Goal: Transaction & Acquisition: Purchase product/service

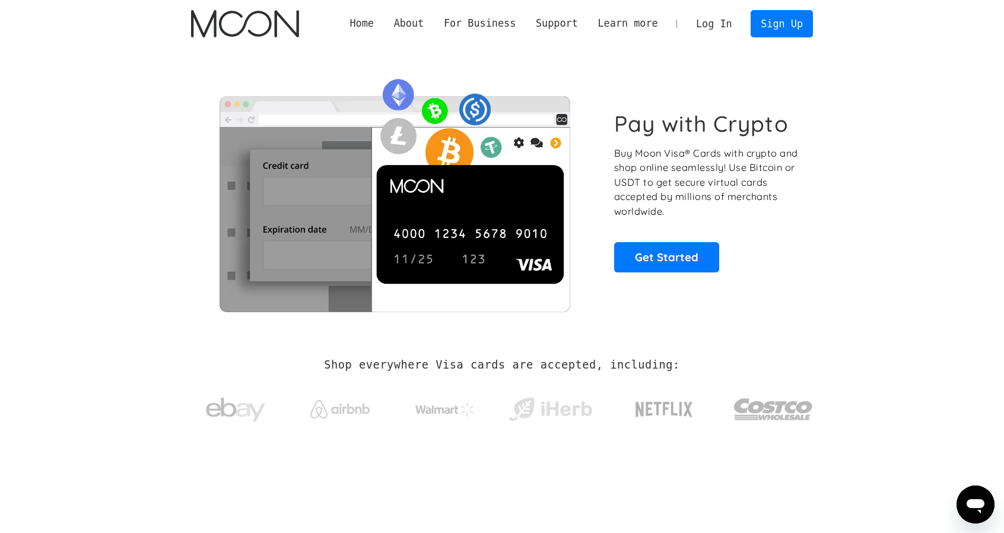
click at [709, 22] on link "Log In" at bounding box center [714, 24] width 56 height 26
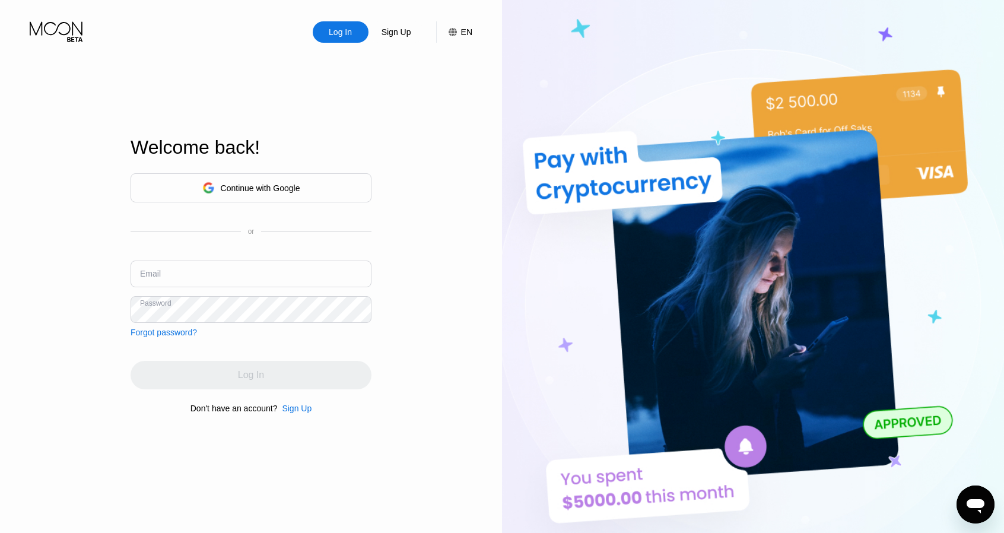
drag, startPoint x: 186, startPoint y: 269, endPoint x: 189, endPoint y: 285, distance: 16.2
click at [186, 269] on input "text" at bounding box center [251, 273] width 241 height 27
paste input "lspjfjmi@wildbmail.com"
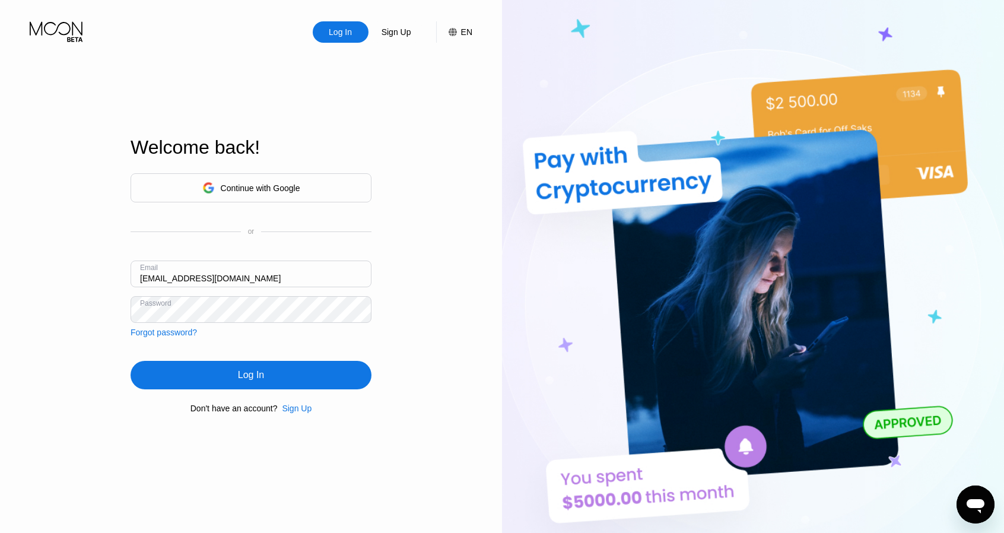
type input "lspjfjmi@wildbmail.com"
click at [248, 374] on div "Log In" at bounding box center [251, 375] width 26 height 12
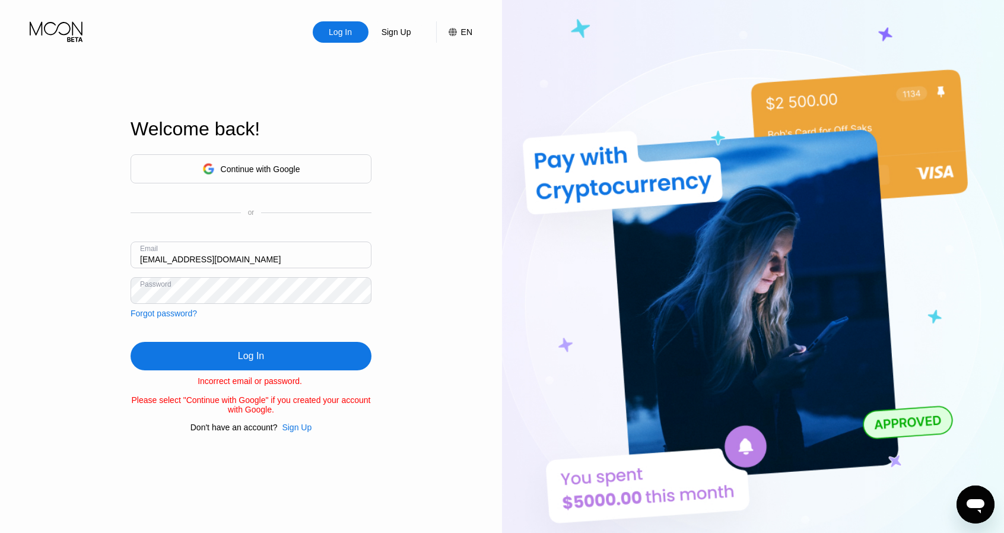
click at [291, 432] on div "Sign Up" at bounding box center [297, 426] width 30 height 9
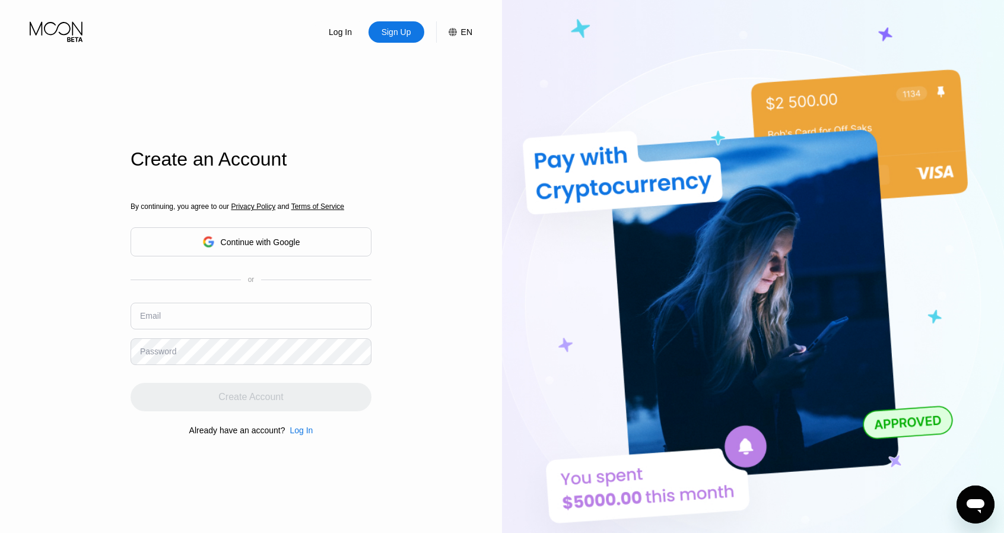
drag, startPoint x: 211, startPoint y: 299, endPoint x: 192, endPoint y: 322, distance: 29.5
click at [208, 303] on div "By continuing, you agree to our Privacy Policy and Terms of Service Continue wi…" at bounding box center [251, 318] width 241 height 285
click at [192, 321] on input "text" at bounding box center [251, 316] width 241 height 27
paste input "lspjfjmi@wildbmail.com"
type input "lspjfjmi@wildbmail.com"
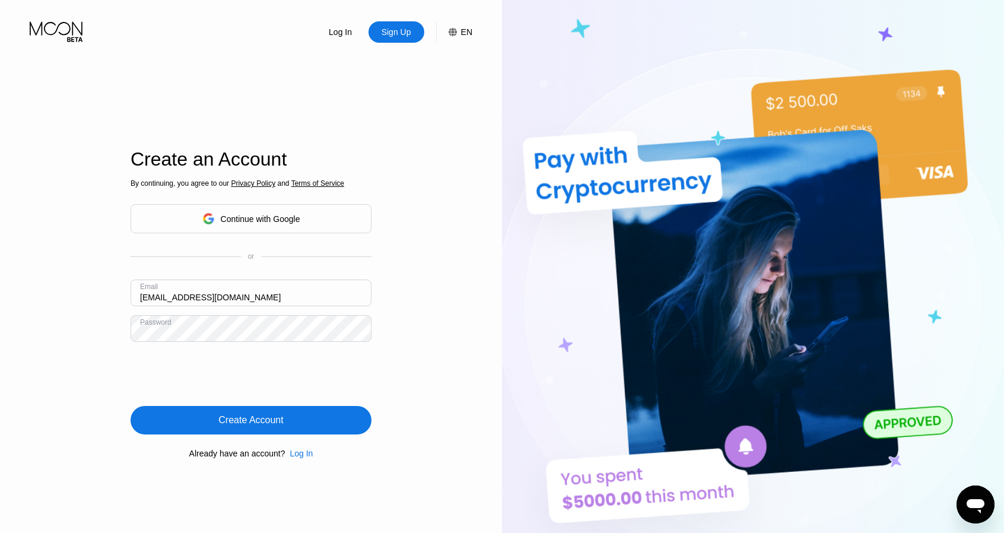
click at [266, 412] on div "Create Account" at bounding box center [251, 420] width 241 height 28
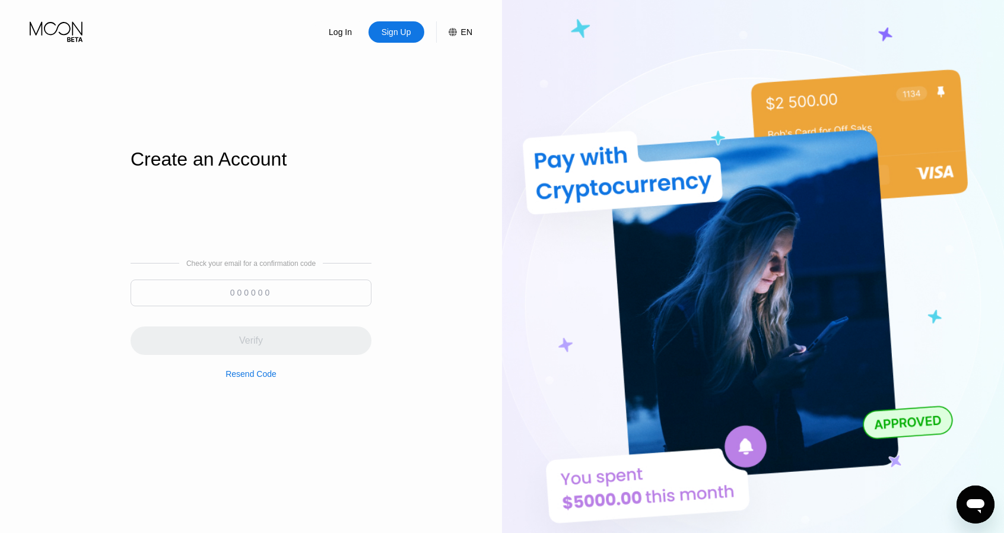
click at [329, 292] on input at bounding box center [251, 292] width 241 height 27
paste input "784579"
type input "784579"
click at [246, 340] on div "Verify" at bounding box center [251, 341] width 24 height 12
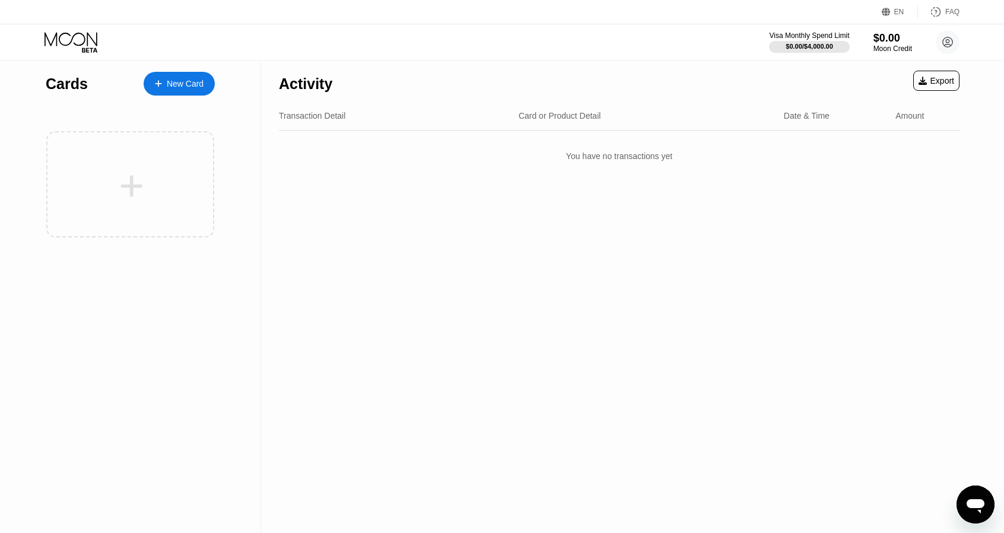
click at [151, 171] on div at bounding box center [130, 184] width 168 height 106
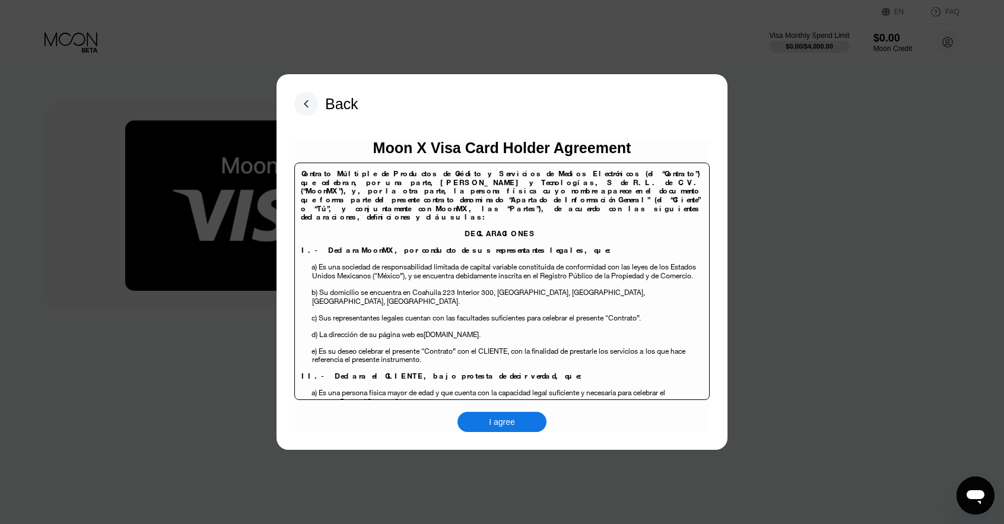
click at [508, 424] on div "I agree" at bounding box center [502, 421] width 26 height 11
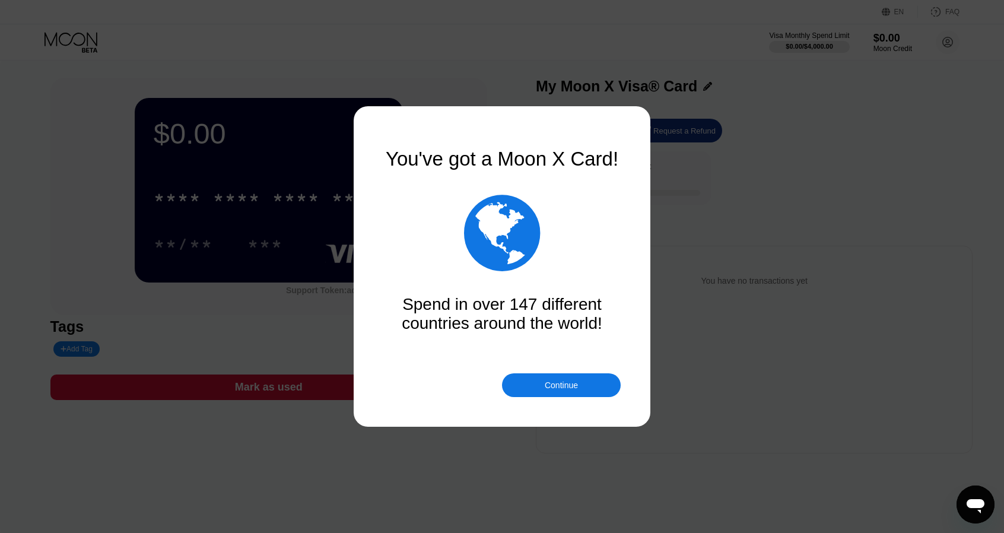
click at [578, 378] on div "Continue" at bounding box center [561, 385] width 119 height 24
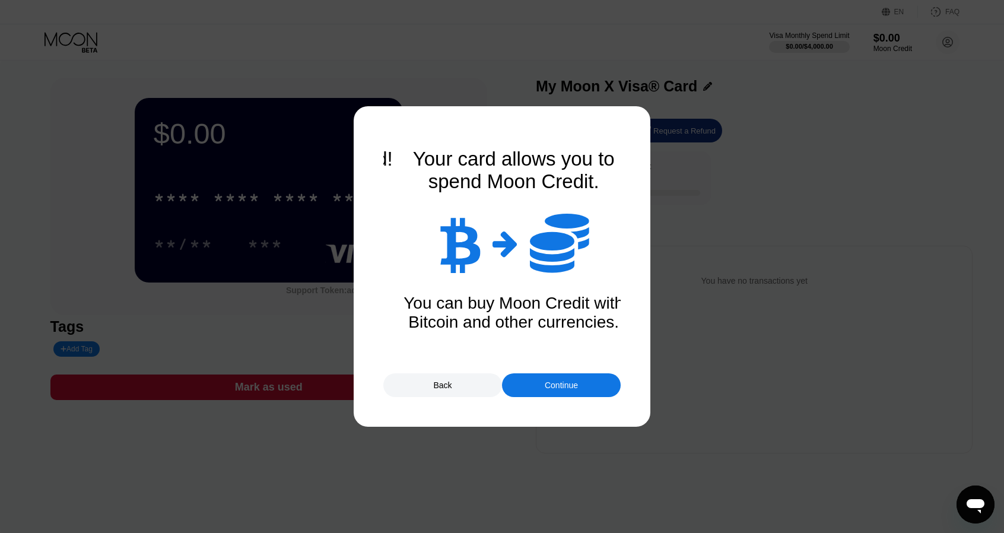
drag, startPoint x: 587, startPoint y: 393, endPoint x: 573, endPoint y: 382, distance: 17.7
click at [587, 393] on div "Continue" at bounding box center [561, 385] width 119 height 24
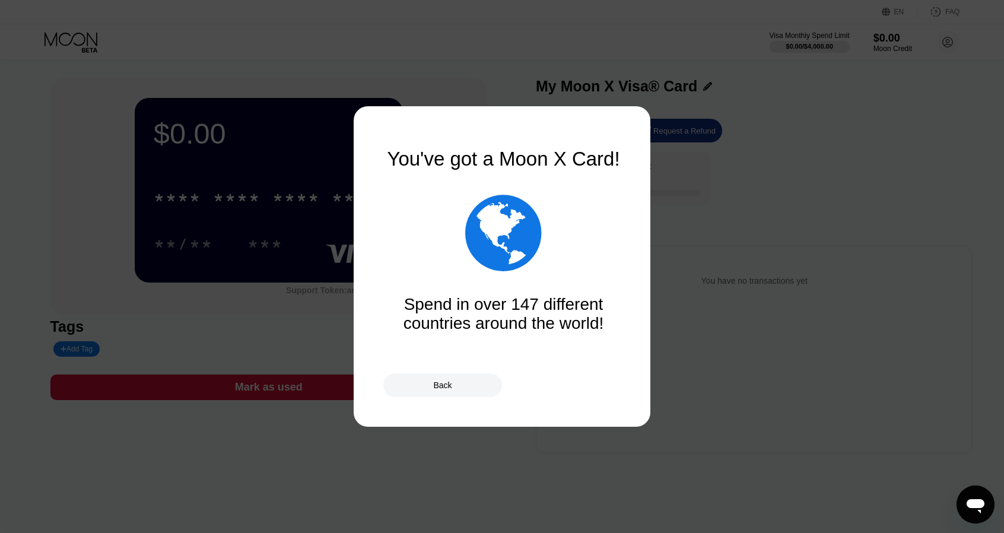
drag, startPoint x: 500, startPoint y: 269, endPoint x: 503, endPoint y: 241, distance: 28.1
click at [503, 241] on div "You've got a Moon X Card!  Spend in over 147 different countries around the wo…" at bounding box center [501, 266] width 237 height 237
drag, startPoint x: 475, startPoint y: 383, endPoint x: 589, endPoint y: 328, distance: 125.8
click at [475, 383] on div "Back" at bounding box center [442, 385] width 119 height 24
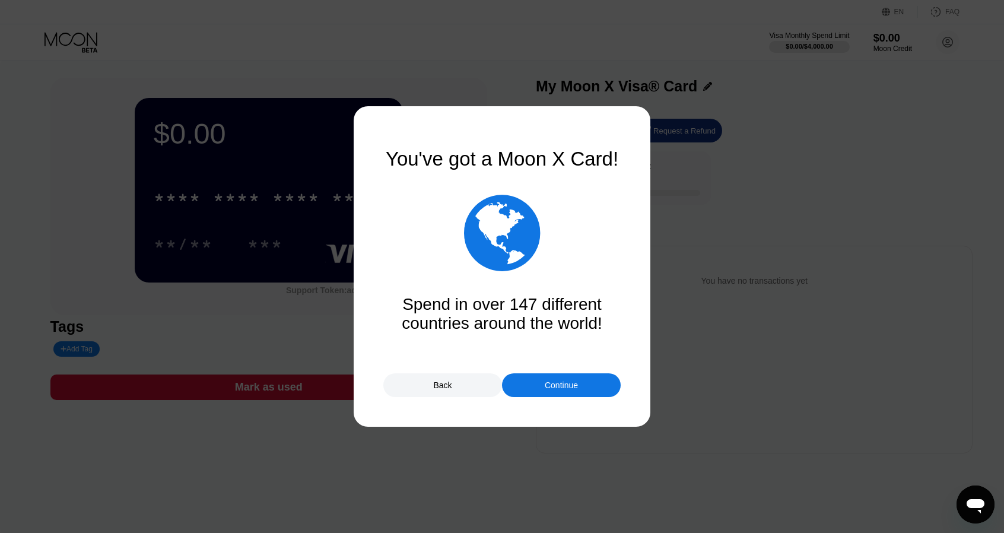
click at [537, 384] on div "Continue" at bounding box center [561, 385] width 119 height 24
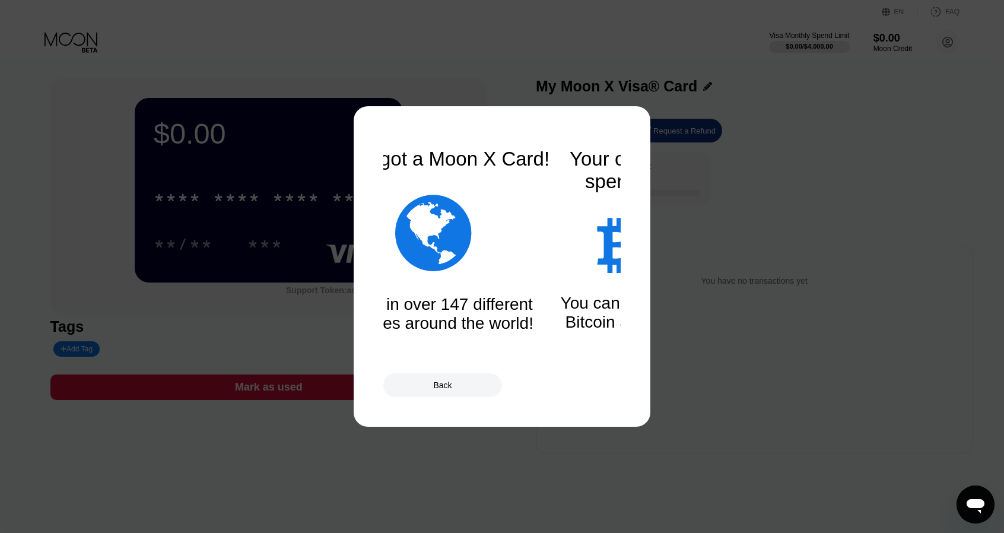
click at [538, 385] on div "Back" at bounding box center [501, 385] width 237 height 24
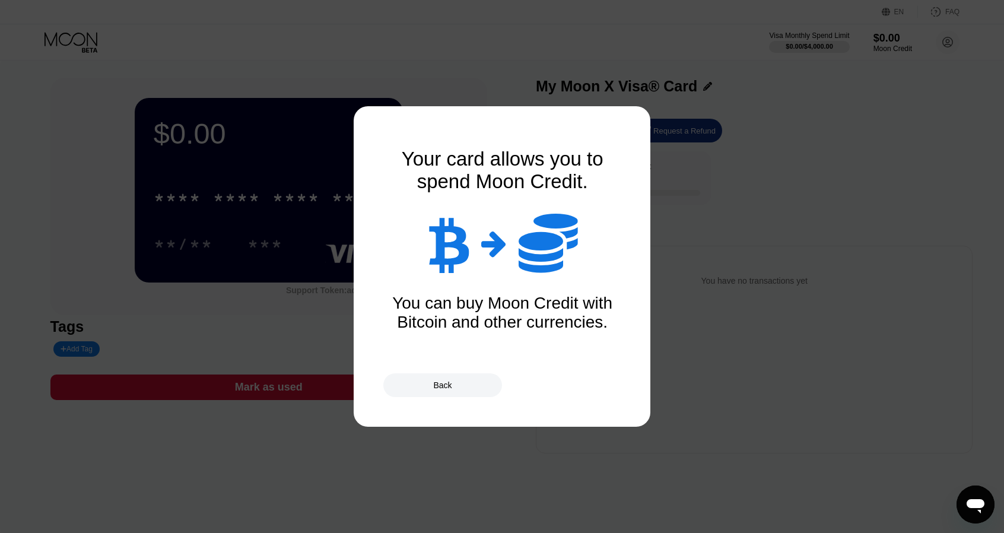
click at [917, 176] on div at bounding box center [506, 266] width 1013 height 533
click at [892, 33] on div at bounding box center [506, 266] width 1013 height 533
click at [465, 398] on div at bounding box center [506, 266] width 1013 height 533
click at [462, 390] on div "Back" at bounding box center [442, 385] width 119 height 24
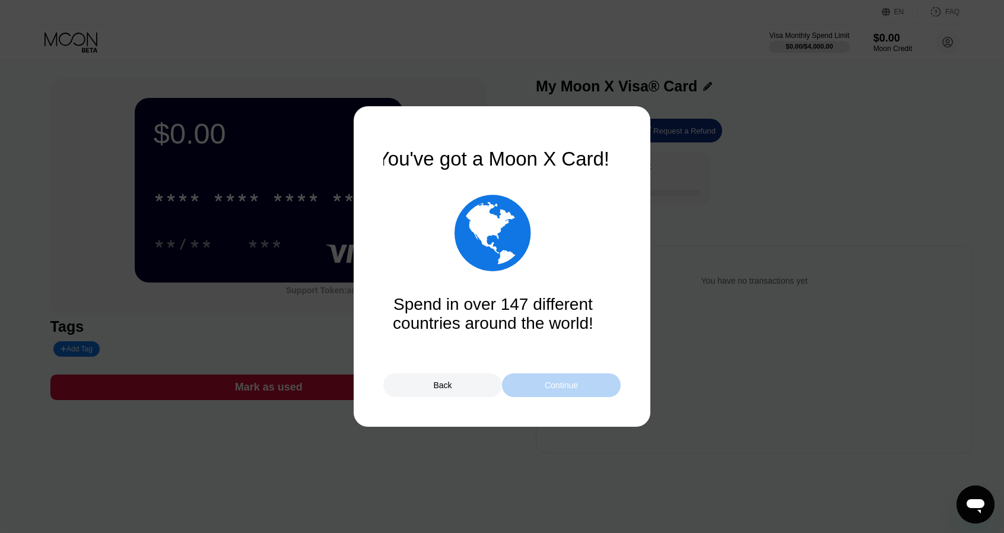
drag, startPoint x: 565, startPoint y: 383, endPoint x: 568, endPoint y: 390, distance: 8.0
click at [564, 383] on div "Continue" at bounding box center [561, 384] width 33 height 9
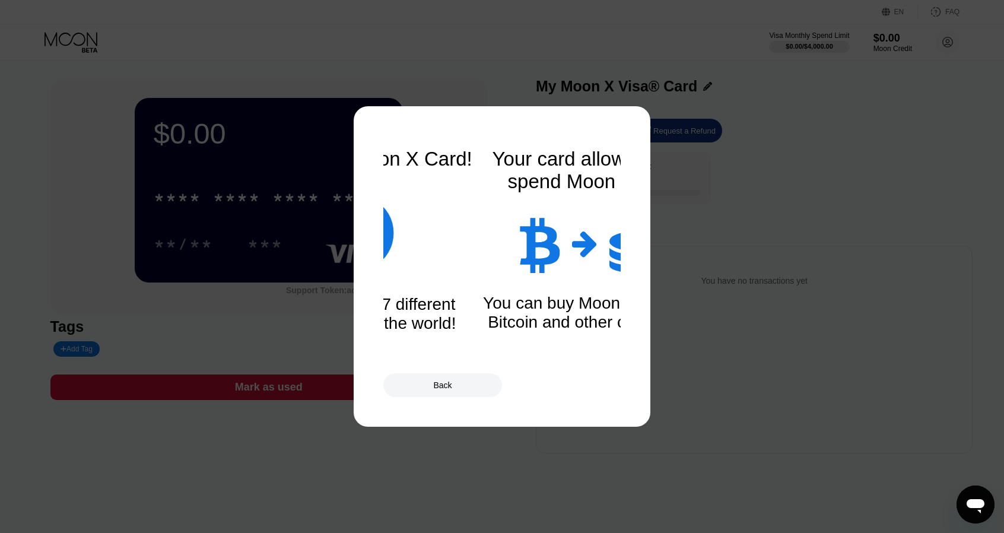
drag, startPoint x: 570, startPoint y: 390, endPoint x: 560, endPoint y: 381, distance: 13.0
click at [570, 390] on div "Back" at bounding box center [501, 385] width 237 height 24
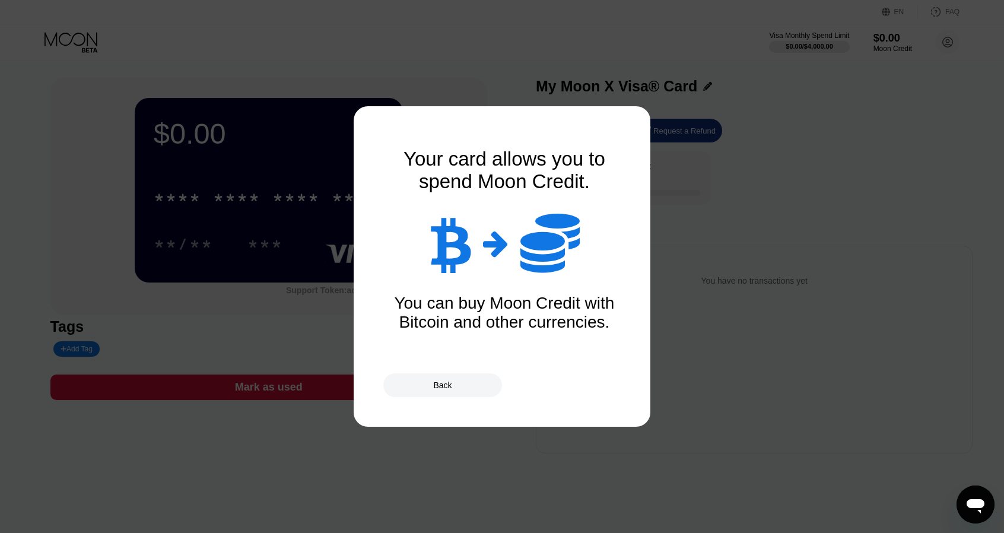
click at [483, 322] on div "You can buy Moon Credit with Bitcoin and other currencies." at bounding box center [504, 313] width 237 height 38
click at [708, 59] on div at bounding box center [506, 266] width 1013 height 533
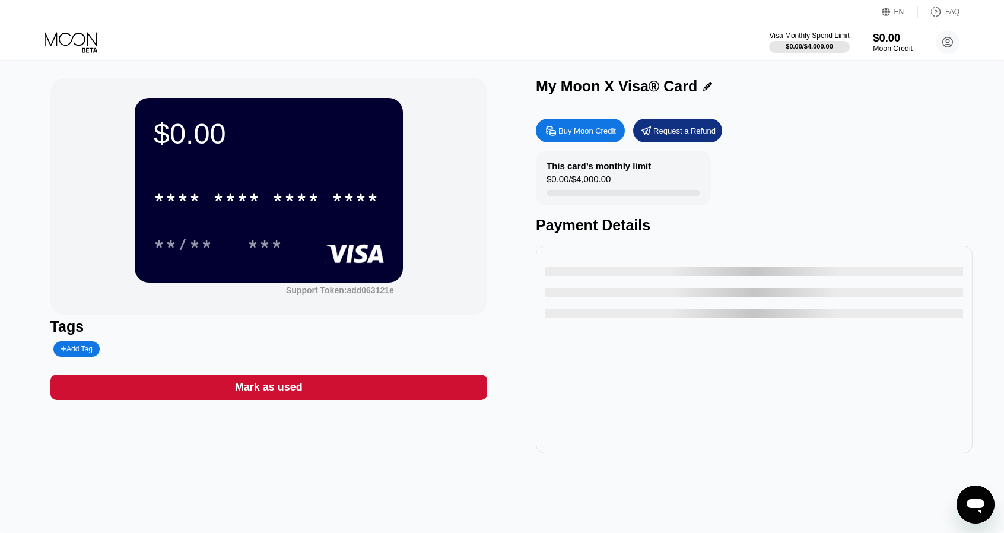
click at [892, 48] on div "Moon Credit" at bounding box center [893, 48] width 40 height 8
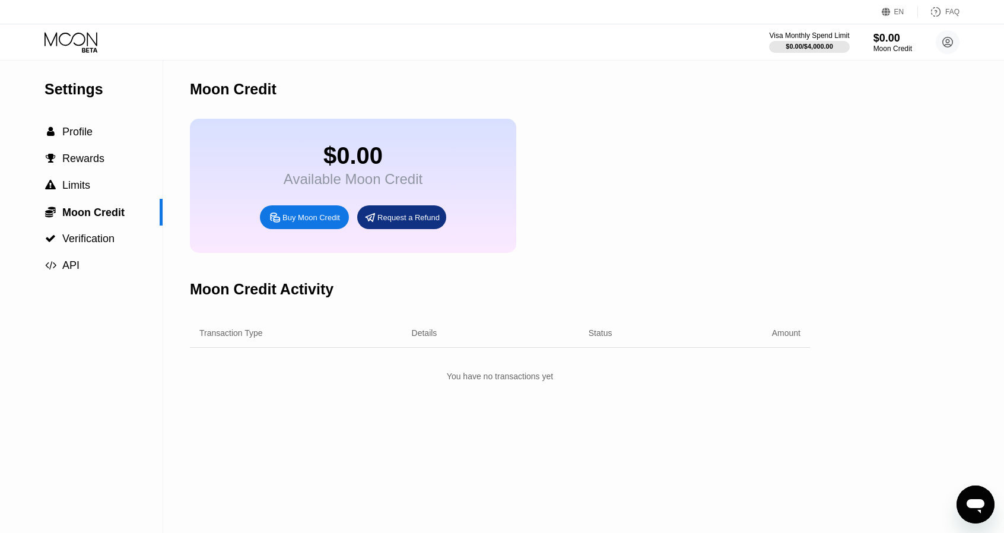
click at [314, 229] on div "Buy Moon Credit" at bounding box center [304, 217] width 89 height 24
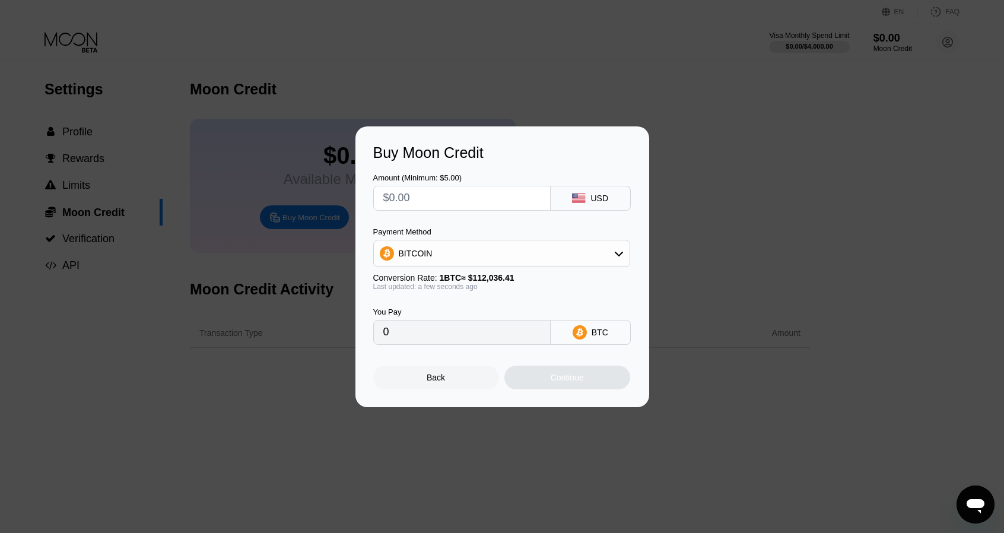
click at [469, 206] on input "text" at bounding box center [461, 198] width 157 height 24
paste input "$117"
type input "$117"
type input "0.00104431"
type input "$117"
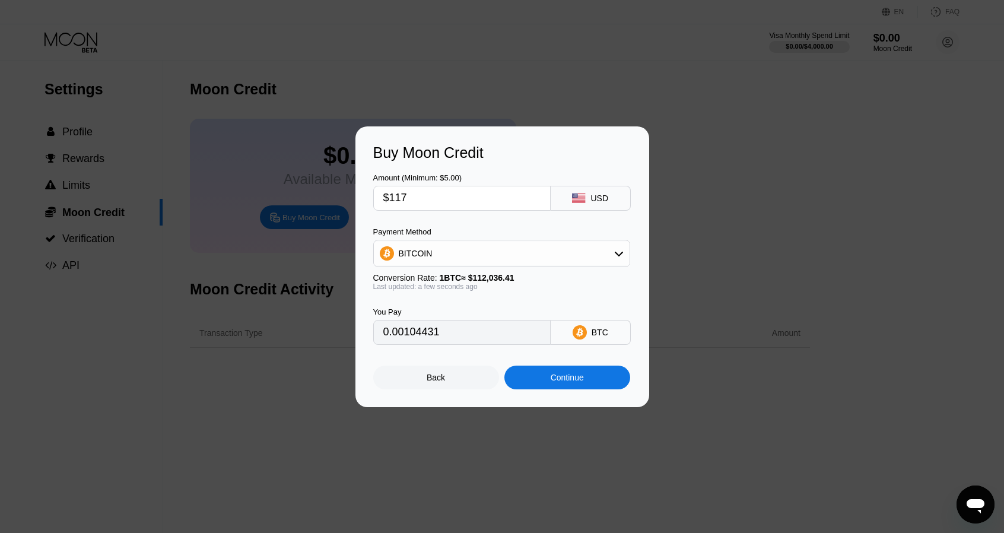
drag, startPoint x: 447, startPoint y: 247, endPoint x: 447, endPoint y: 271, distance: 23.7
click at [447, 247] on div "BITCOIN" at bounding box center [502, 253] width 256 height 24
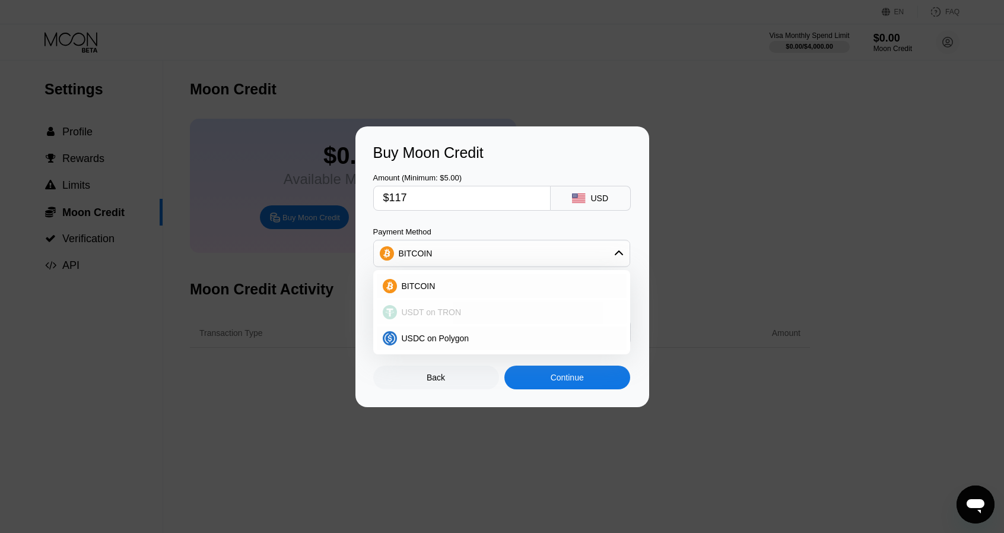
click at [440, 313] on span "USDT on TRON" at bounding box center [432, 311] width 60 height 9
type input "118.18"
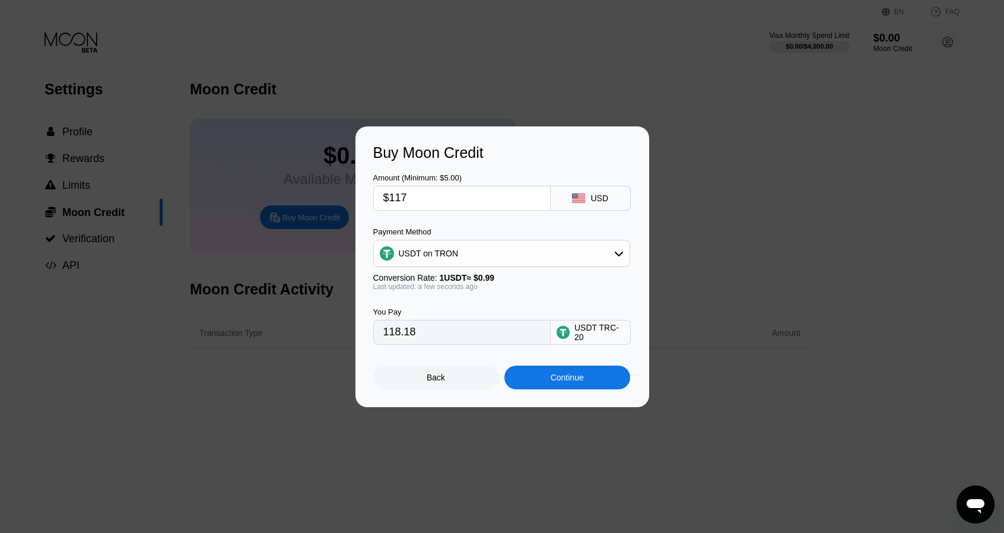
click at [490, 336] on input "118.18" at bounding box center [461, 332] width 157 height 24
click at [556, 380] on div "Continue" at bounding box center [567, 377] width 33 height 9
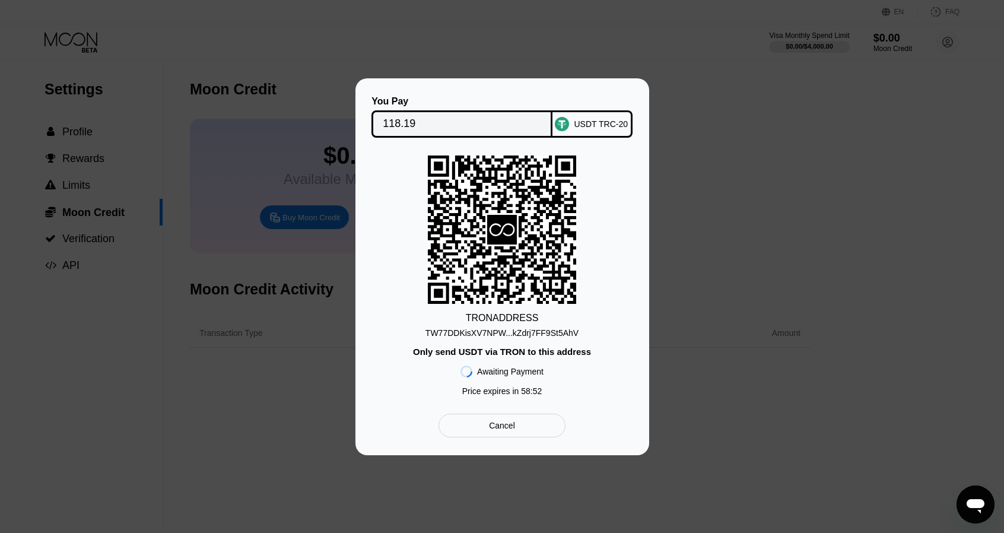
click at [491, 320] on div "TRON ADDRESS" at bounding box center [502, 318] width 73 height 11
click at [491, 330] on div "TW77DDKisXV7NPW...kZdrj7FF9St5AhV" at bounding box center [501, 332] width 153 height 9
click at [421, 117] on input "118.19" at bounding box center [462, 124] width 158 height 24
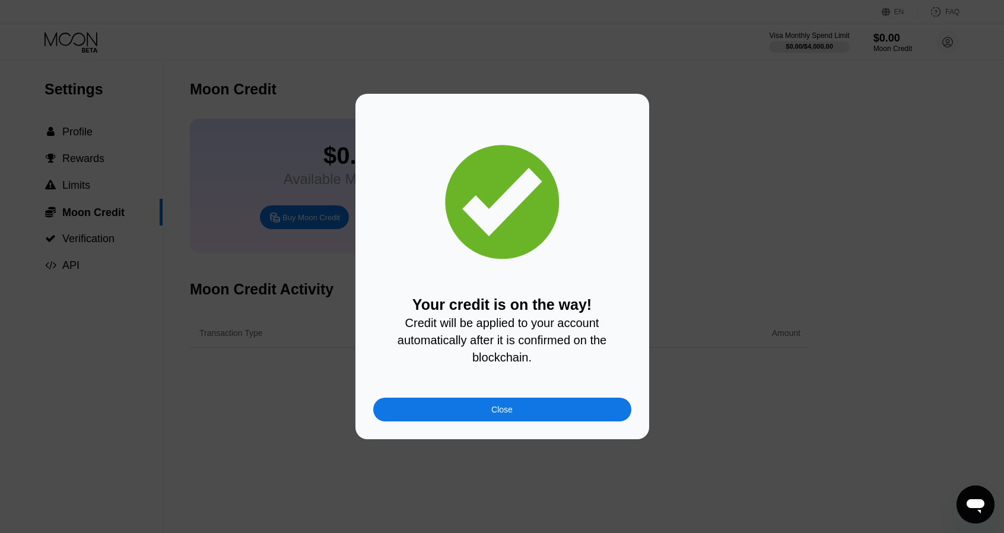
click at [465, 402] on div "Close" at bounding box center [502, 409] width 258 height 24
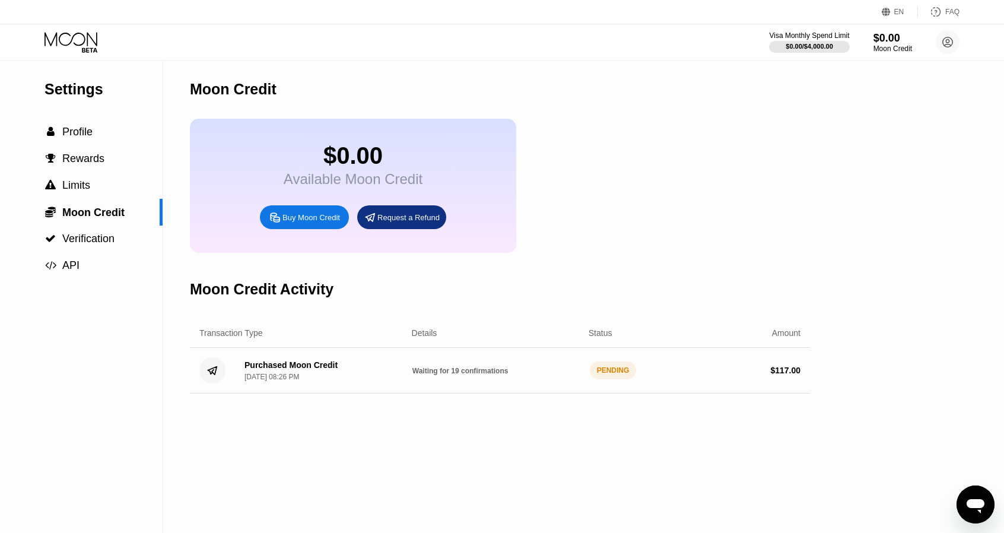
click at [84, 43] on icon at bounding box center [71, 42] width 55 height 21
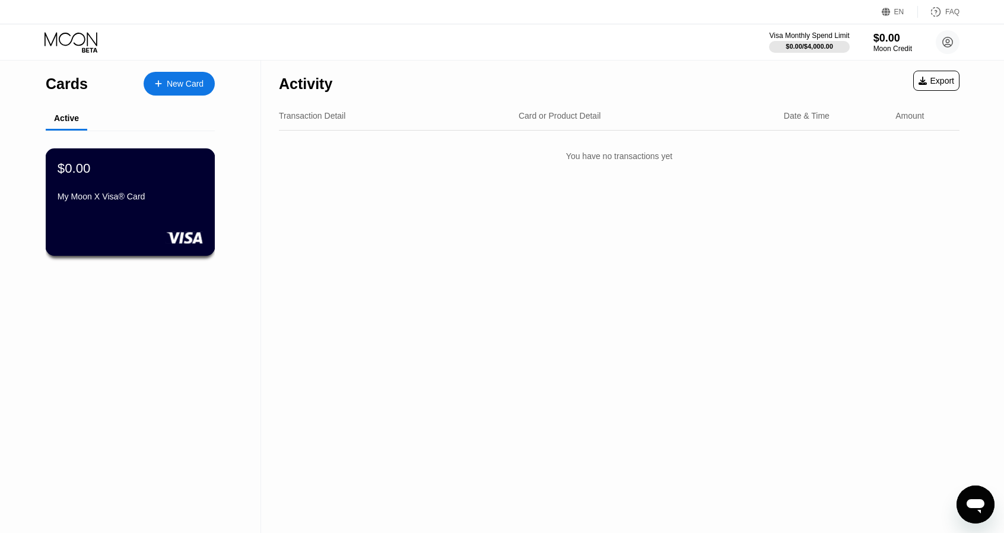
click at [142, 196] on div "My Moon X Visa® Card" at bounding box center [130, 196] width 145 height 9
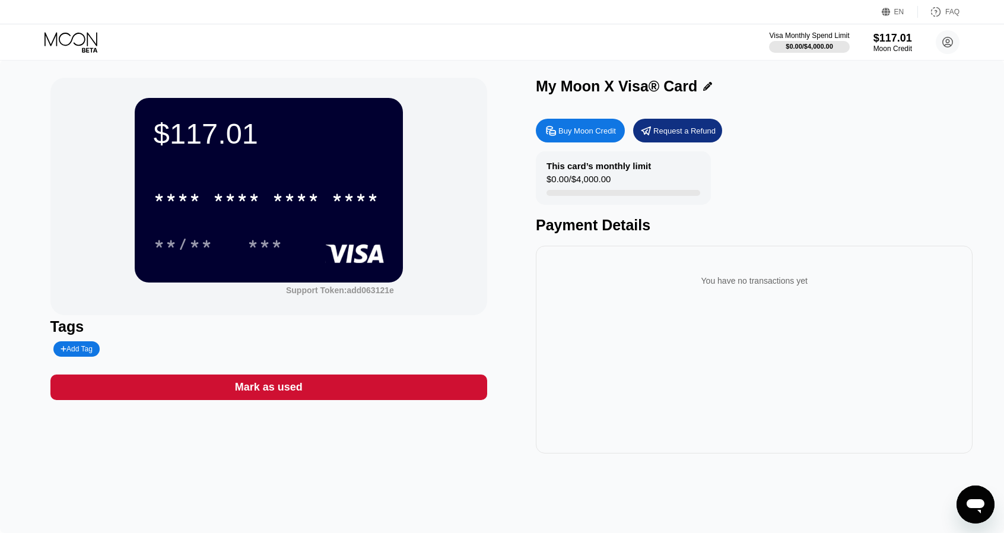
click at [292, 220] on div "* * * * * * * * * * * * **** **/** ***" at bounding box center [269, 209] width 230 height 70
click at [284, 204] on div "* * * *" at bounding box center [295, 199] width 47 height 19
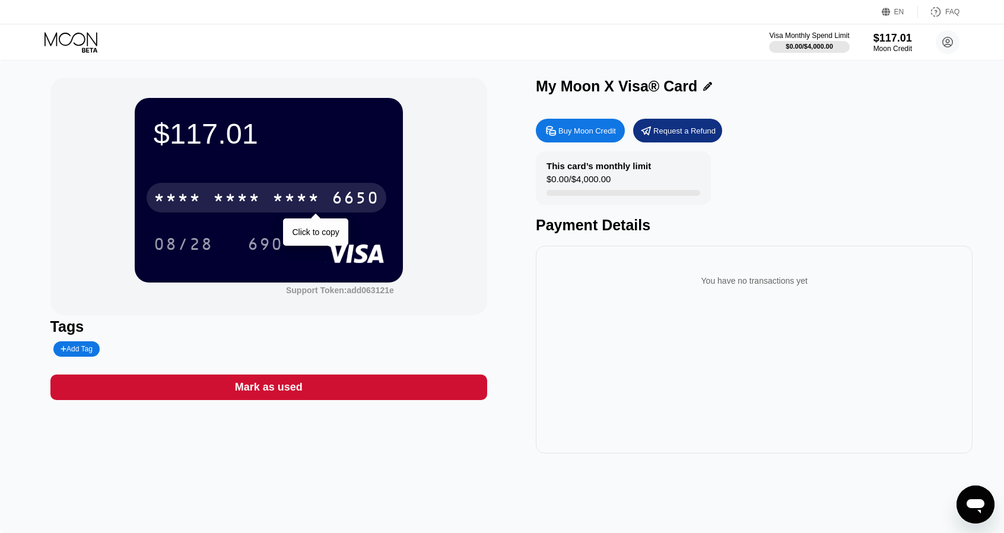
click at [247, 197] on div "* * * *" at bounding box center [236, 199] width 47 height 19
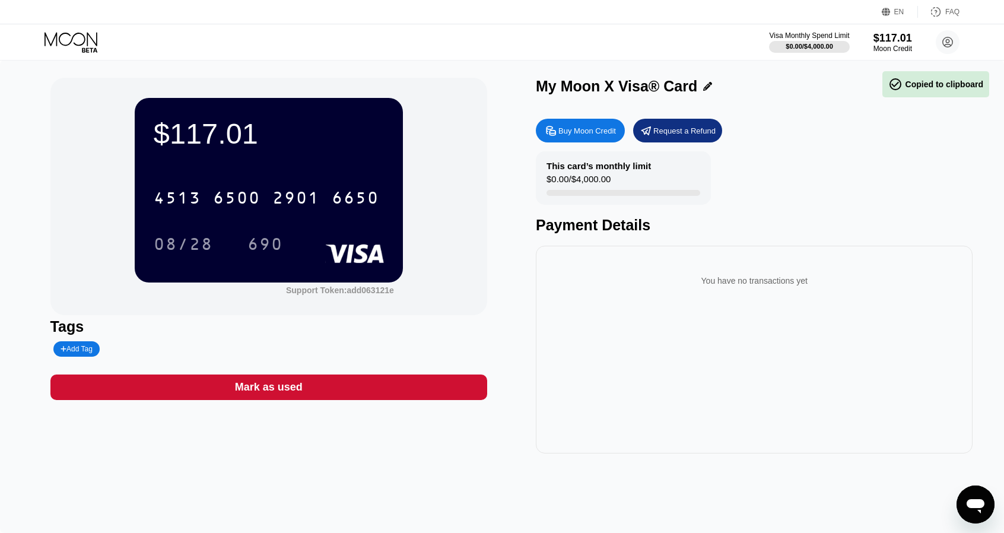
click at [195, 238] on div "08/28" at bounding box center [183, 245] width 59 height 19
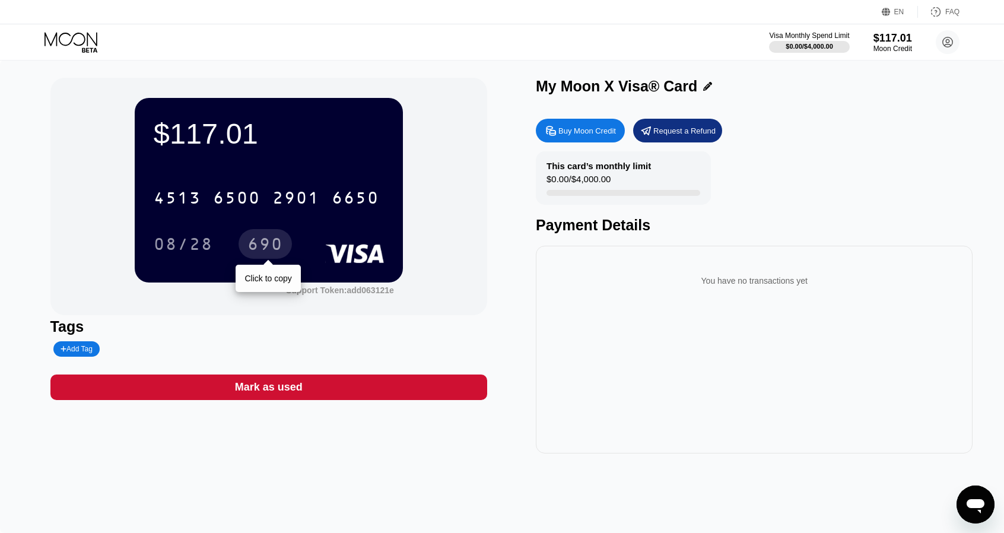
drag, startPoint x: 274, startPoint y: 247, endPoint x: 272, endPoint y: 103, distance: 144.8
click at [274, 247] on div "690" at bounding box center [265, 245] width 36 height 19
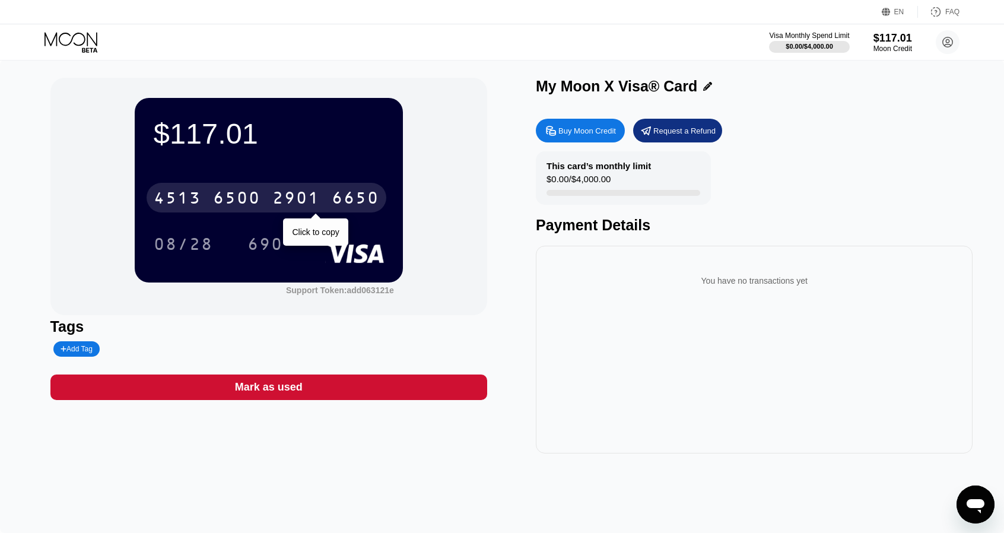
drag, startPoint x: 266, startPoint y: 202, endPoint x: 271, endPoint y: 192, distance: 11.1
click at [266, 202] on div "4513 6500 2901 6650" at bounding box center [267, 198] width 240 height 30
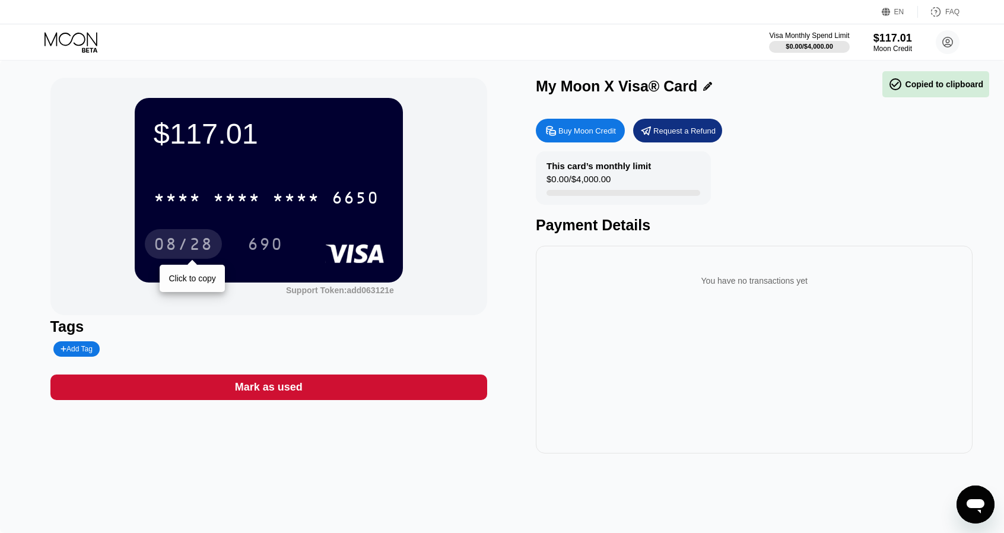
drag, startPoint x: 167, startPoint y: 240, endPoint x: 408, endPoint y: 294, distance: 246.3
click at [167, 238] on div "08/28" at bounding box center [183, 245] width 59 height 19
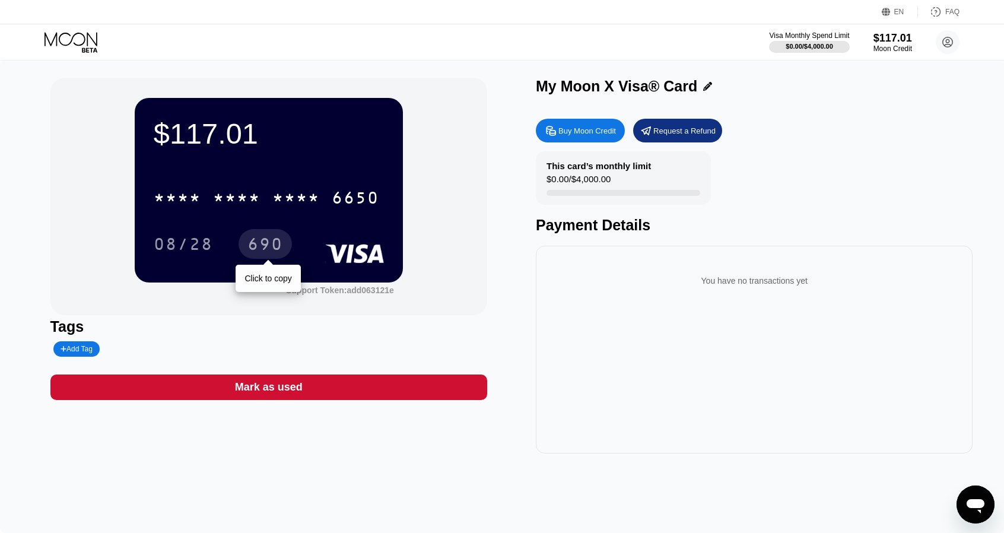
click at [283, 233] on div "690" at bounding box center [264, 244] width 53 height 30
